Goal: Task Accomplishment & Management: Use online tool/utility

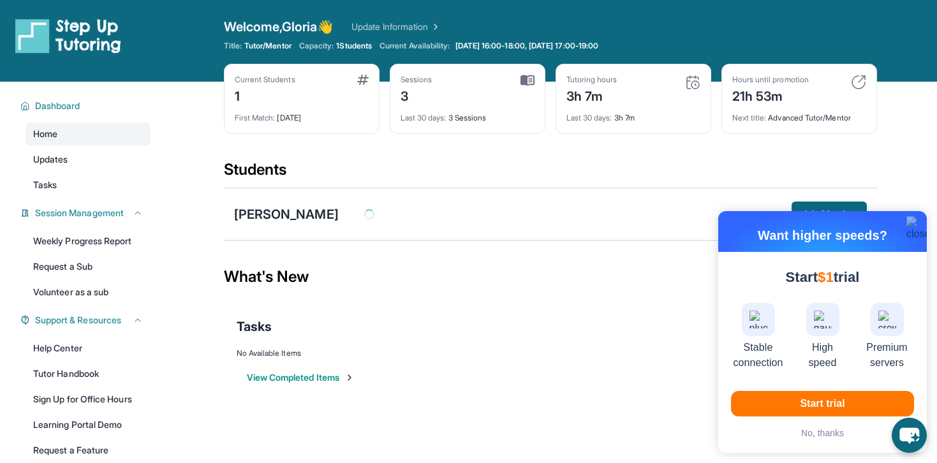
click at [914, 222] on img "button" at bounding box center [918, 229] width 24 height 26
click at [915, 216] on button "button" at bounding box center [913, 223] width 15 height 15
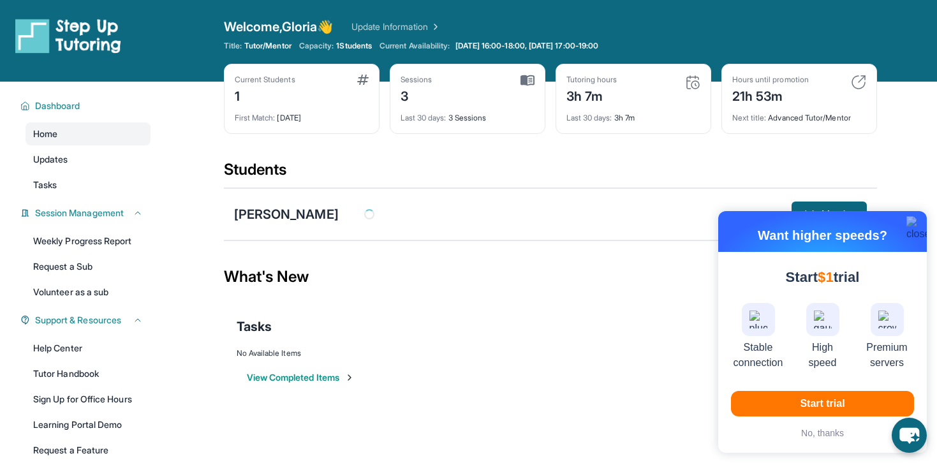
click at [915, 216] on button "button" at bounding box center [913, 223] width 15 height 15
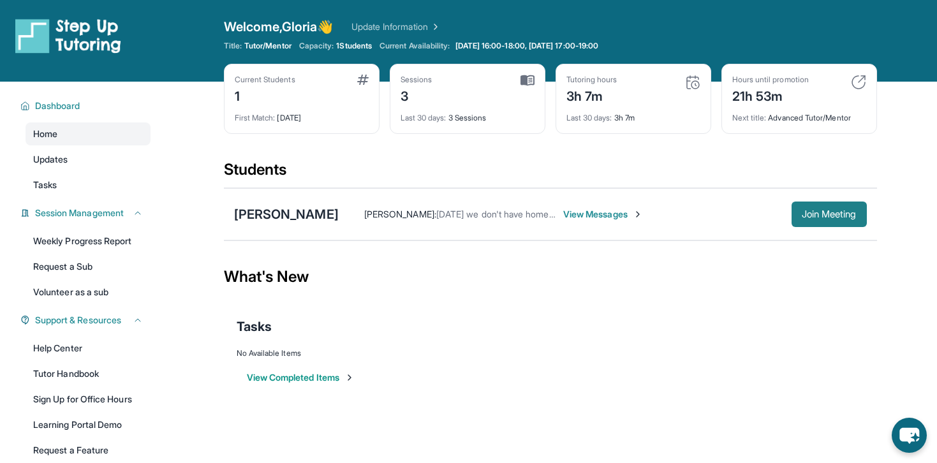
click at [797, 203] on button "Join Meeting" at bounding box center [829, 215] width 75 height 26
click at [90, 239] on link "Weekly Progress Report" at bounding box center [88, 241] width 125 height 23
click at [82, 181] on link "Tasks" at bounding box center [88, 184] width 125 height 23
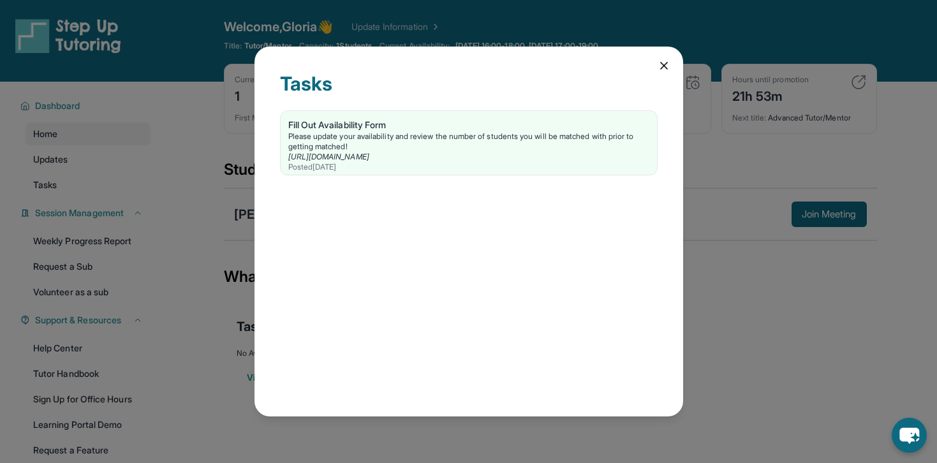
click at [177, 210] on div "Tasks Fill Out Availability Form Please update your availability and review the…" at bounding box center [468, 231] width 937 height 463
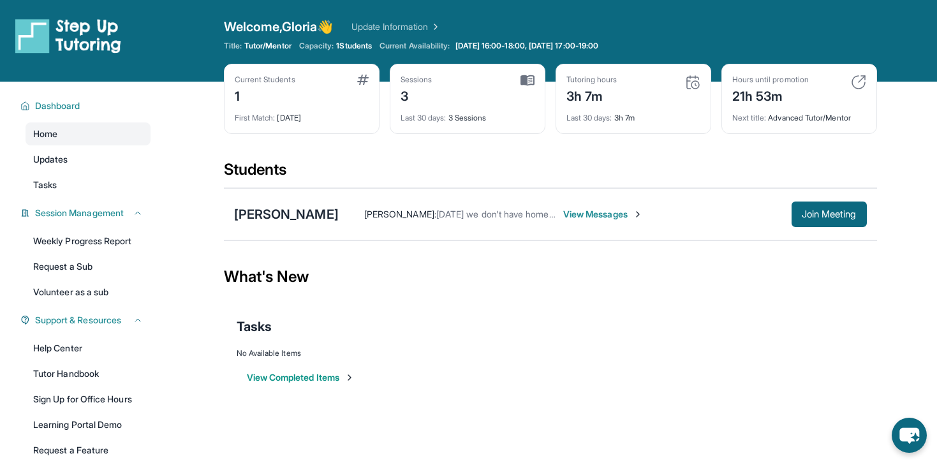
click at [339, 216] on div "[PERSON_NAME] : [DATE] we don't have homework, we get it once a week. View Mess…" at bounding box center [565, 214] width 453 height 13
